Goal: Register for event/course

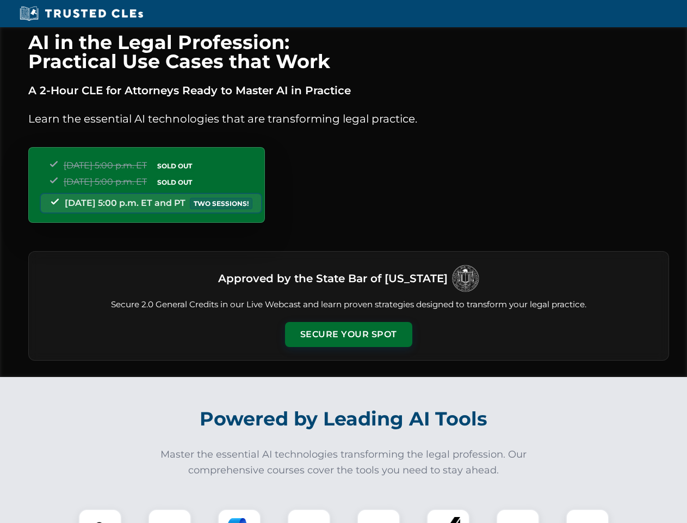
click at [348, 334] on button "Secure Your Spot" at bounding box center [348, 334] width 127 height 25
click at [100, 515] on img at bounding box center [100, 530] width 32 height 32
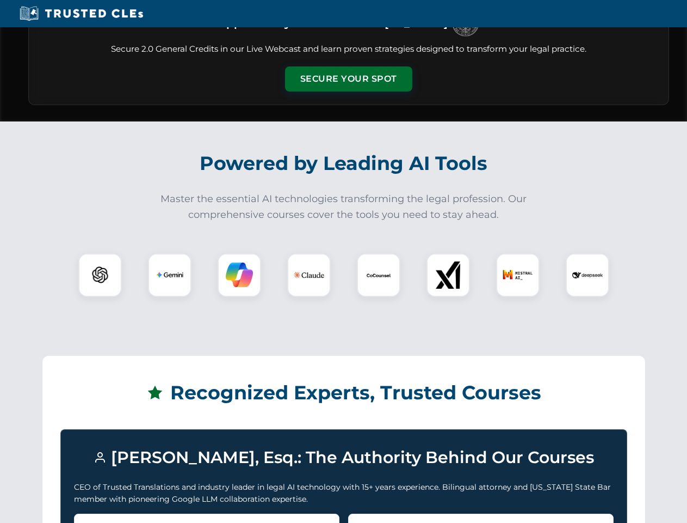
scroll to position [943, 0]
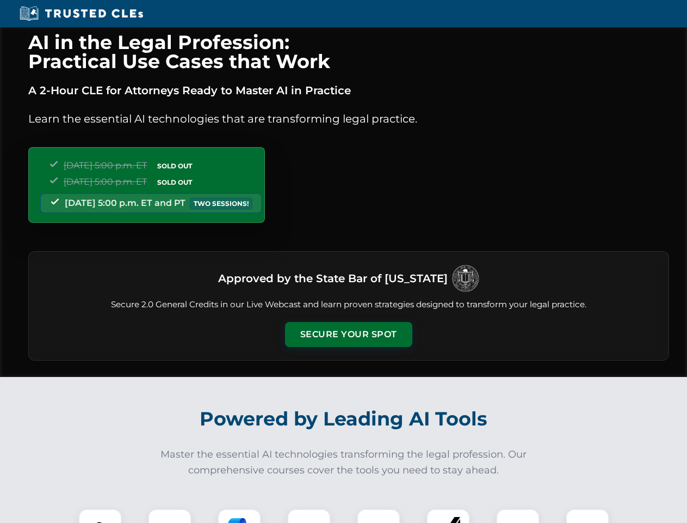
click at [348, 334] on button "Secure Your Spot" at bounding box center [348, 334] width 127 height 25
click at [100, 515] on img at bounding box center [100, 530] width 32 height 32
